Goal: Task Accomplishment & Management: Use online tool/utility

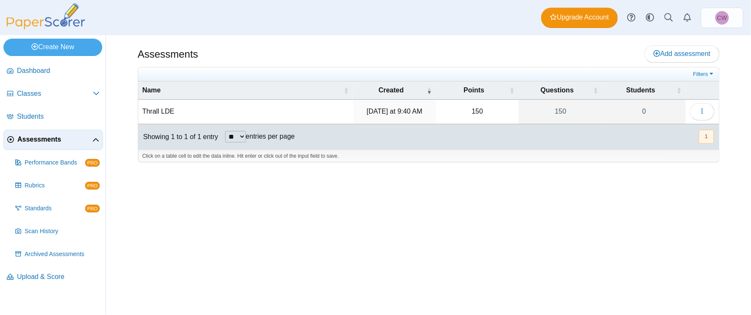
click at [289, 114] on td "Thrall LDE" at bounding box center [245, 112] width 215 height 24
click at [697, 114] on button "button" at bounding box center [702, 111] width 25 height 17
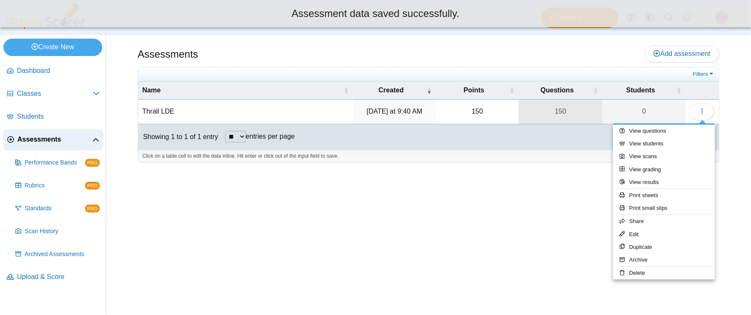
click at [552, 109] on link "150" at bounding box center [560, 112] width 84 height 24
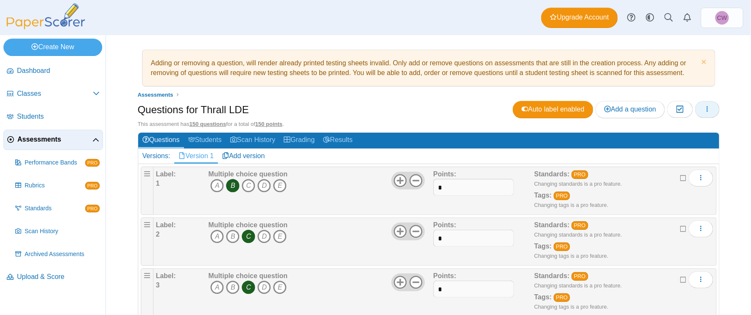
click at [699, 115] on button "button" at bounding box center [707, 109] width 25 height 17
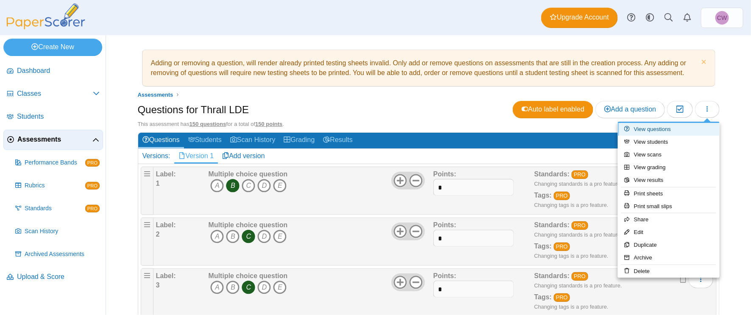
click at [692, 127] on link "View questions" at bounding box center [669, 129] width 102 height 13
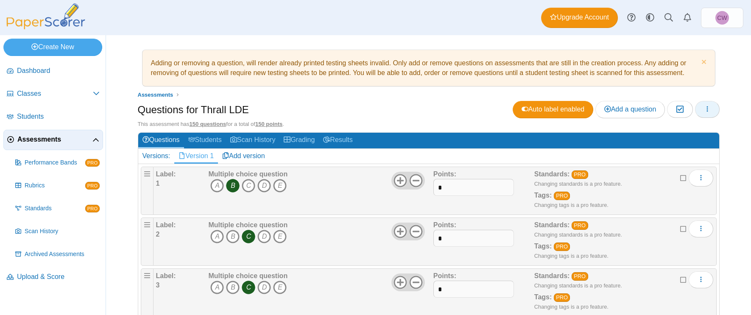
click at [705, 111] on icon "button" at bounding box center [707, 109] width 7 height 7
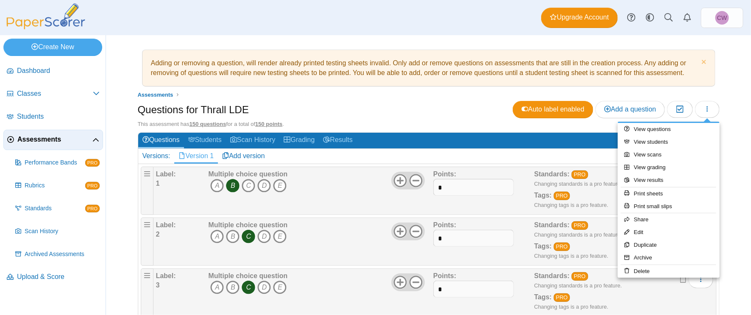
click at [738, 126] on div "Adding or removing a question, will render already printed testing sheets inval…" at bounding box center [429, 175] width 636 height 280
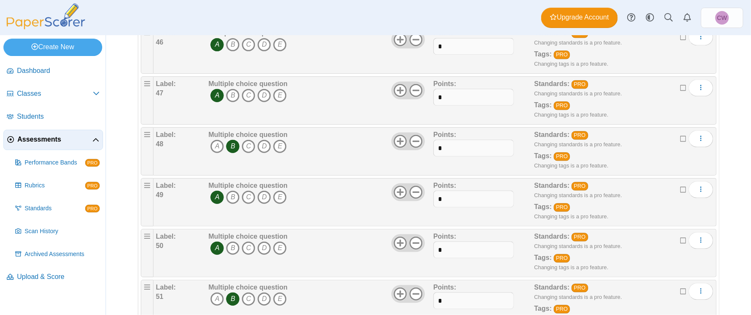
scroll to position [2431, 0]
